Goal: Use online tool/utility: Utilize a website feature to perform a specific function

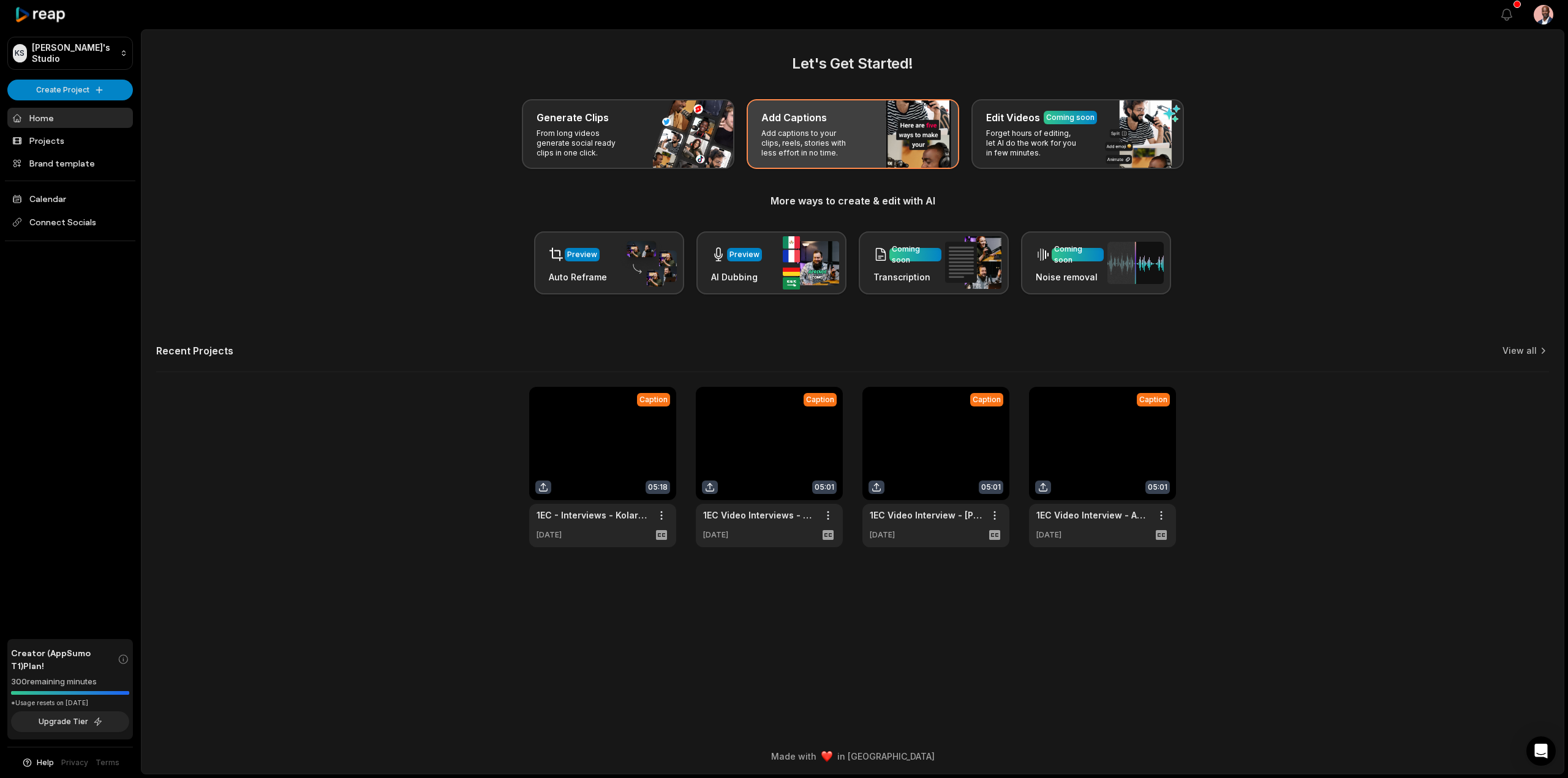
click at [787, 134] on p "Add captions to your clips, reels, stories with less effort in no time." at bounding box center [808, 143] width 95 height 30
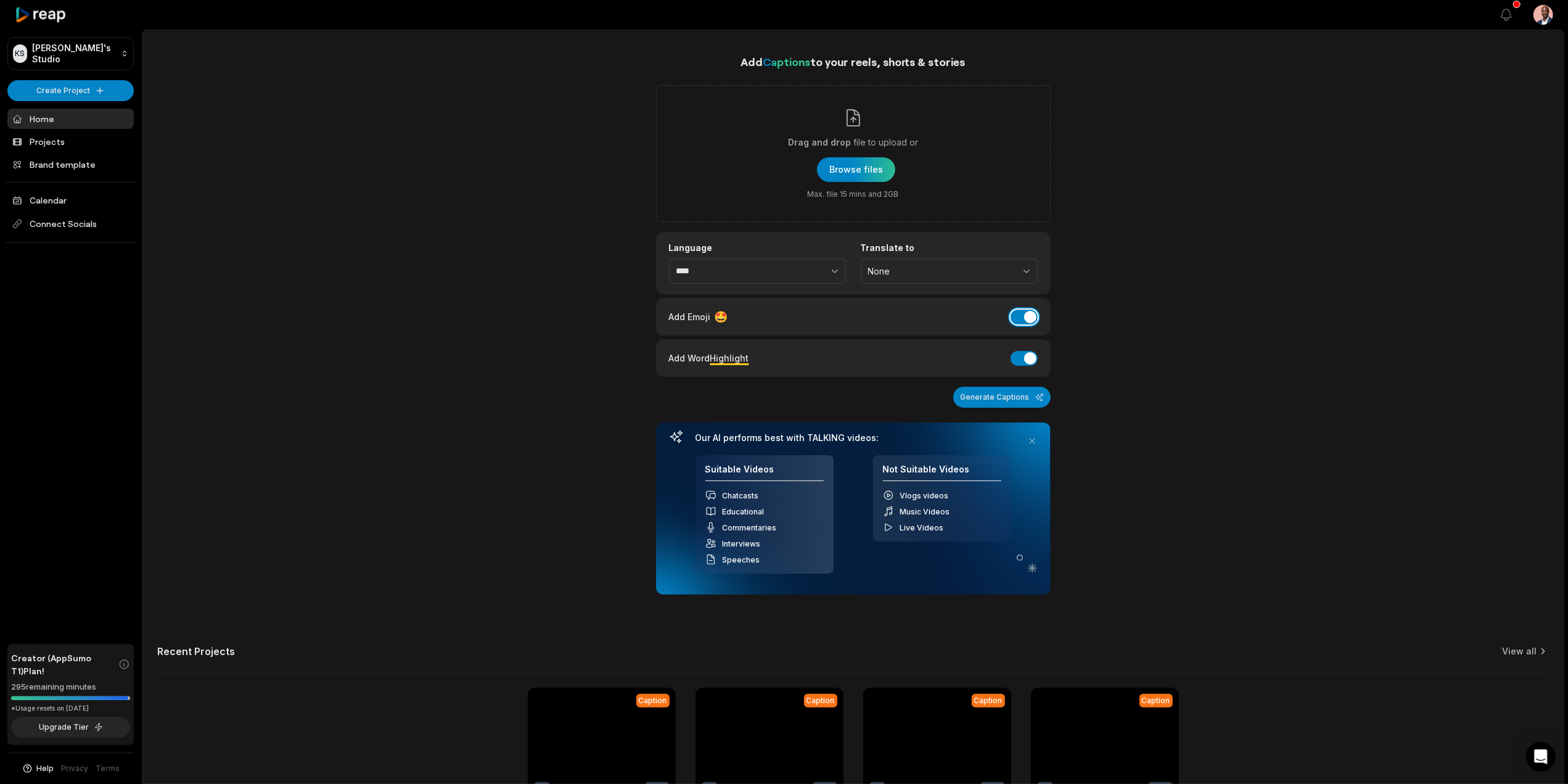
click at [1025, 320] on button "Add Emoji" at bounding box center [1024, 316] width 27 height 14
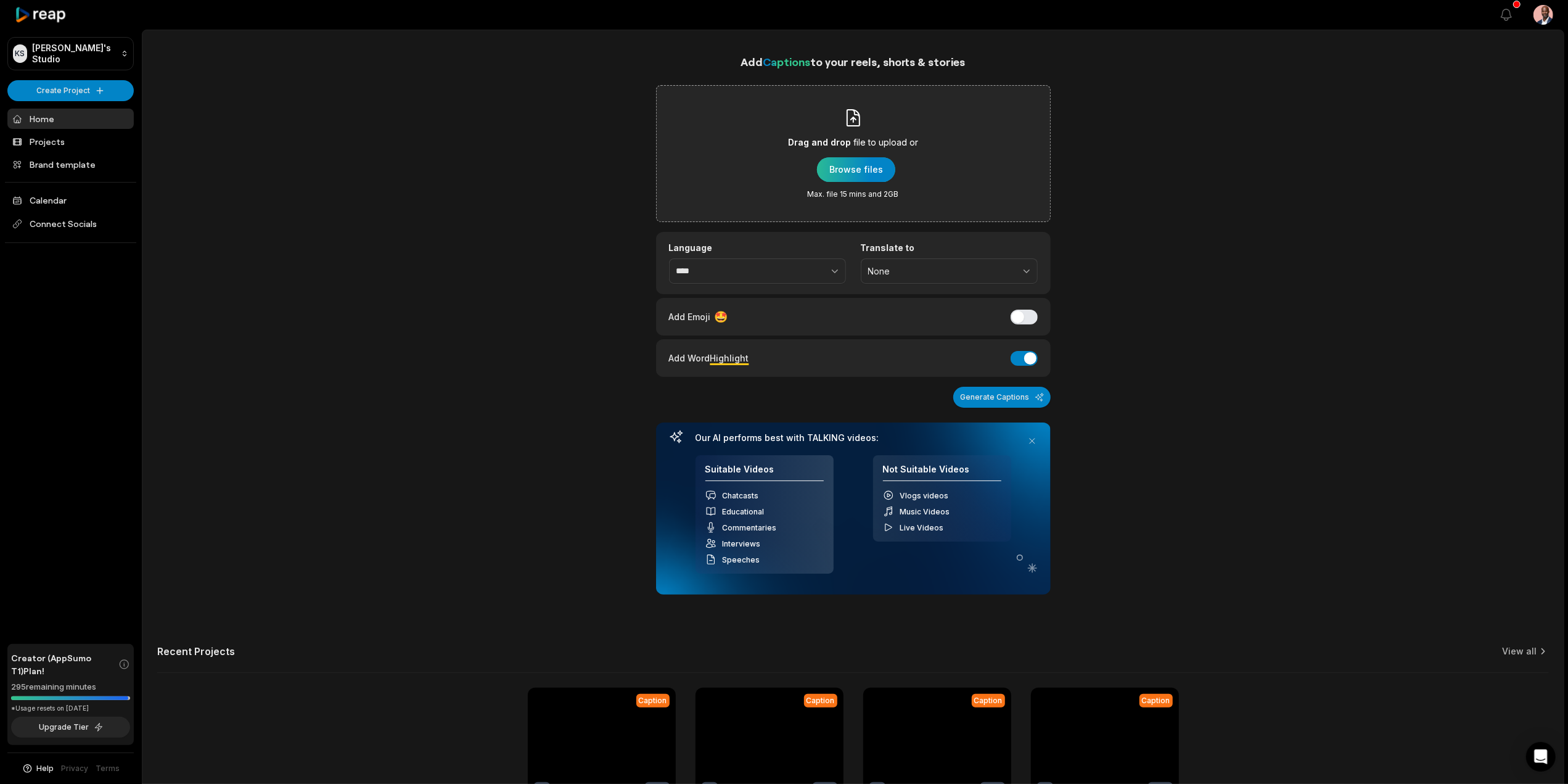
click at [860, 172] on div "button" at bounding box center [856, 169] width 79 height 24
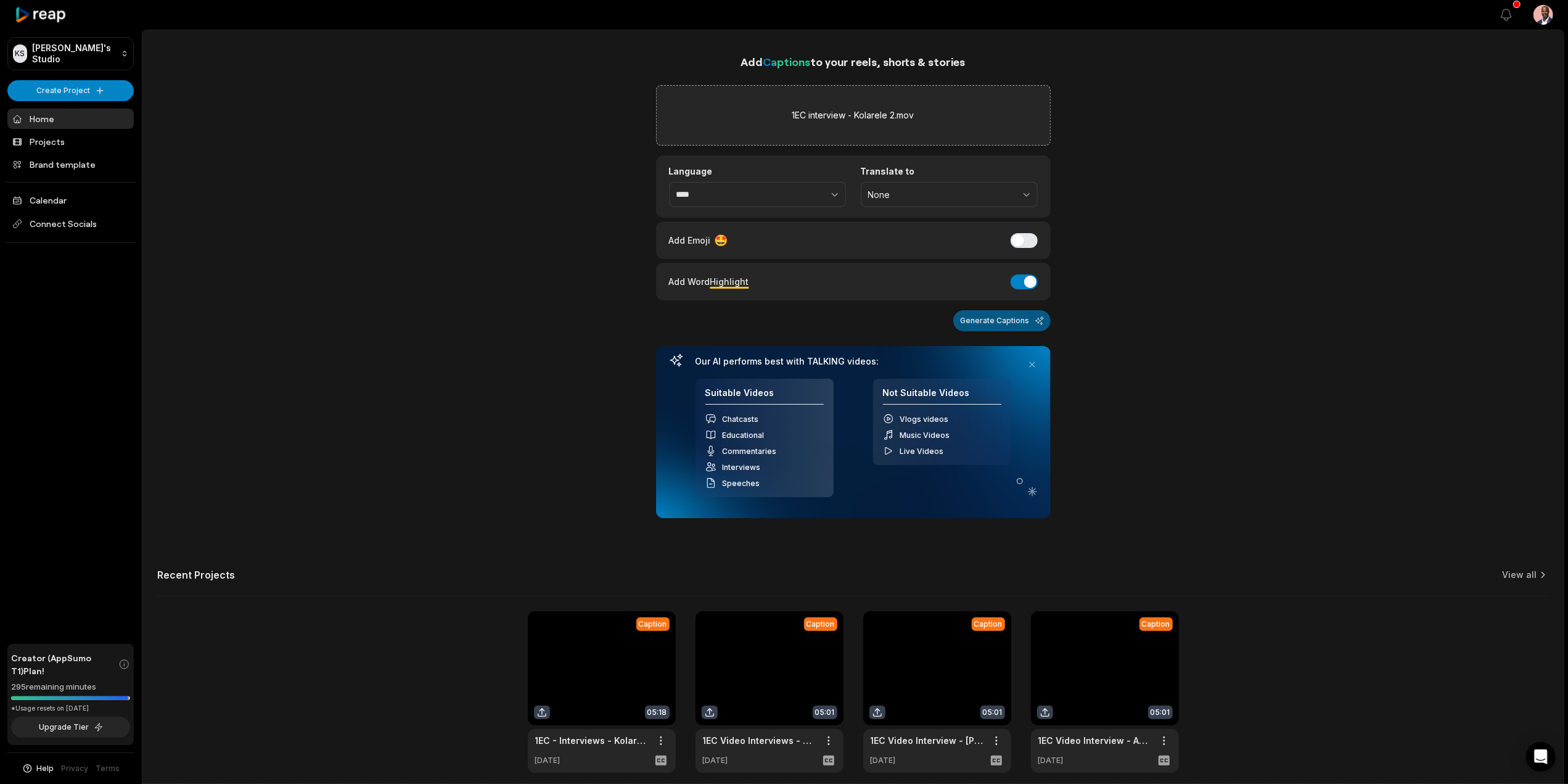
click at [986, 324] on button "Generate Captions" at bounding box center [1002, 321] width 98 height 21
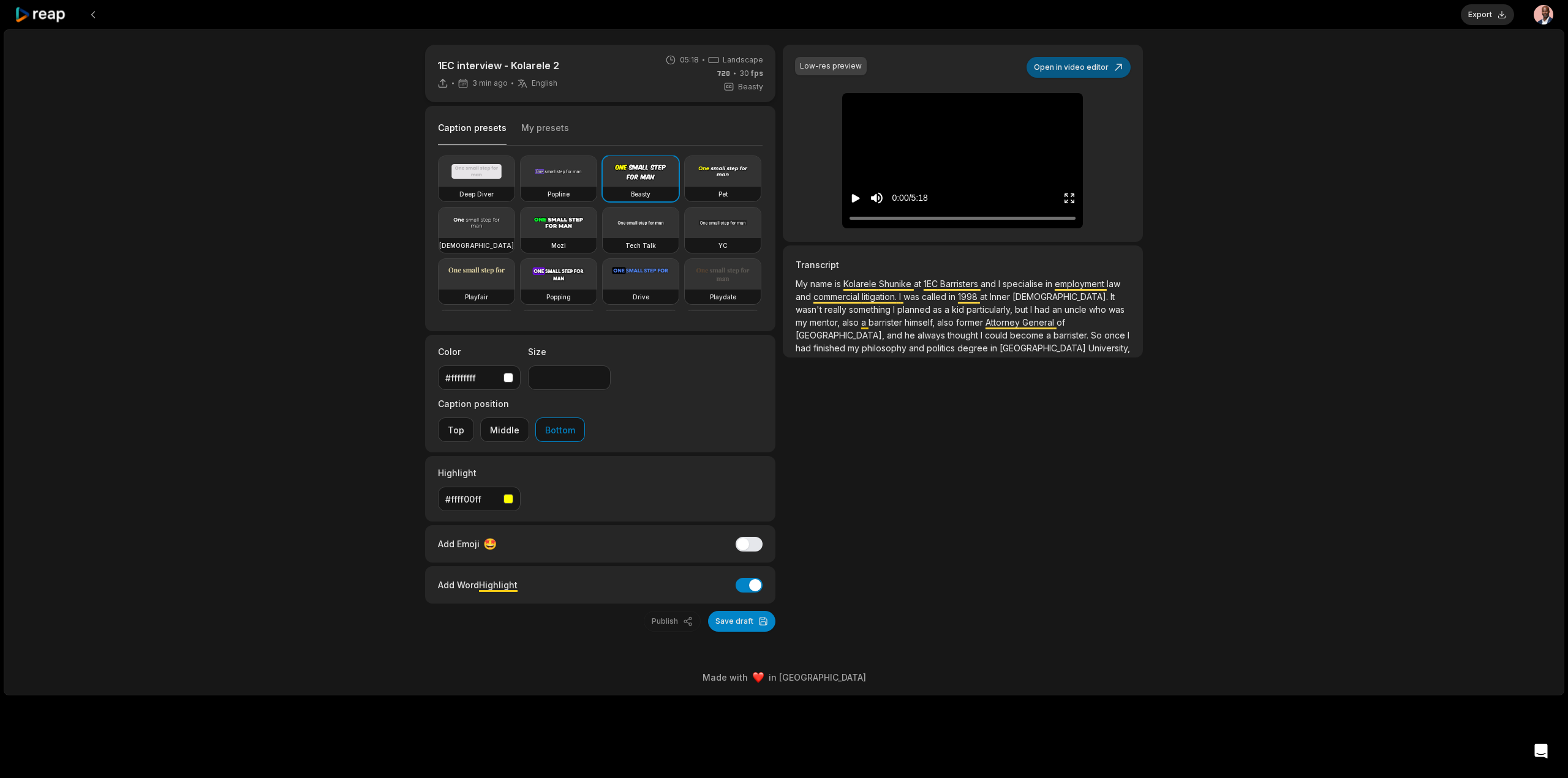
click at [1071, 68] on button "Open in video editor" at bounding box center [1079, 67] width 104 height 21
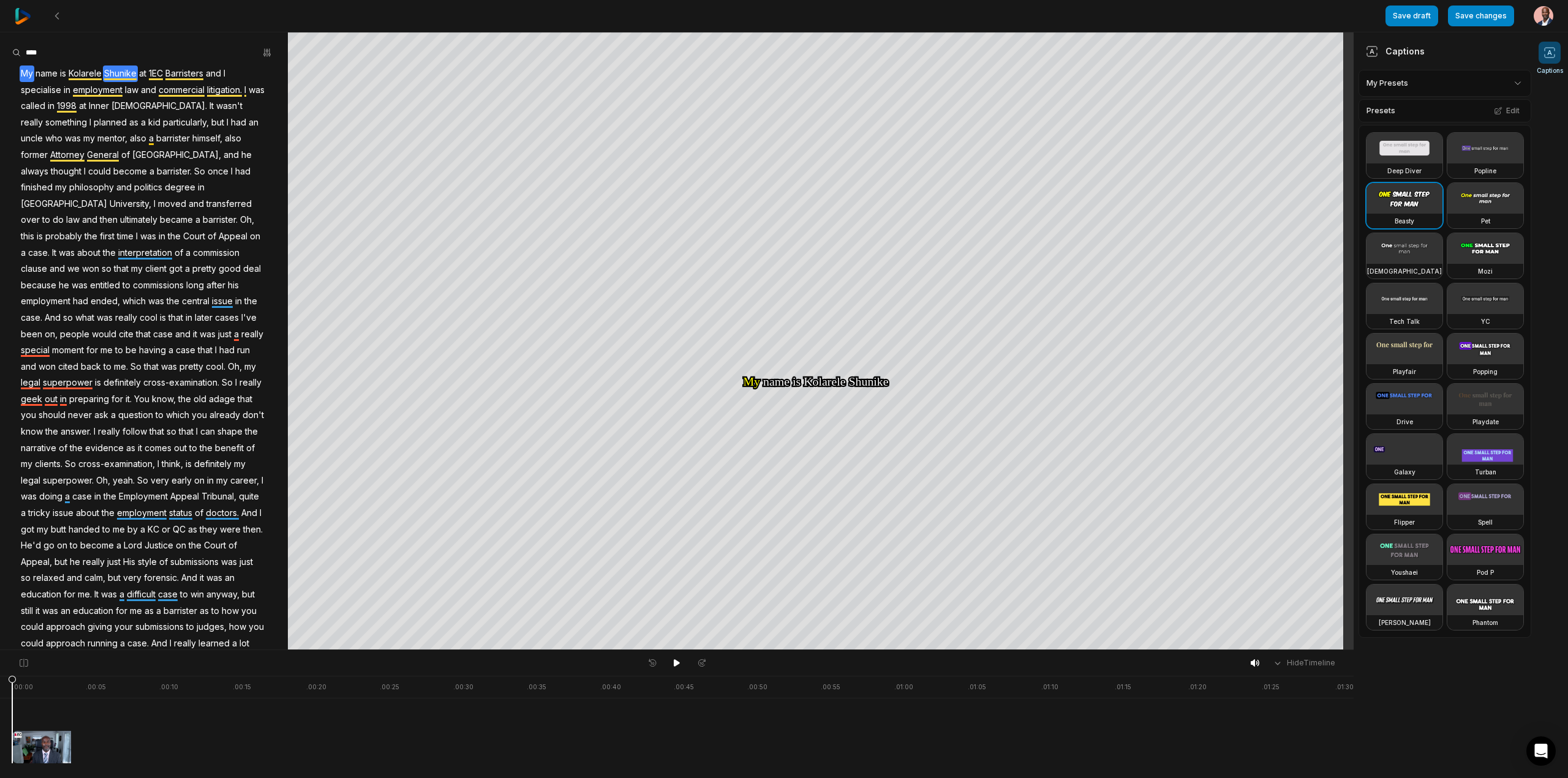
click at [117, 72] on span "Shunike" at bounding box center [120, 74] width 35 height 17
click at [121, 88] on button "Correct word" at bounding box center [123, 93] width 83 height 16
